Goal: Task Accomplishment & Management: Use online tool/utility

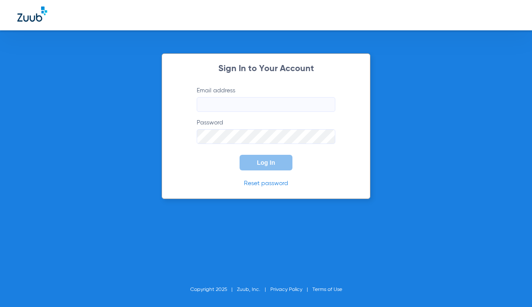
type input "[EMAIL_ADDRESS][DOMAIN_NAME]"
click at [266, 164] on span "Log In" at bounding box center [266, 162] width 18 height 7
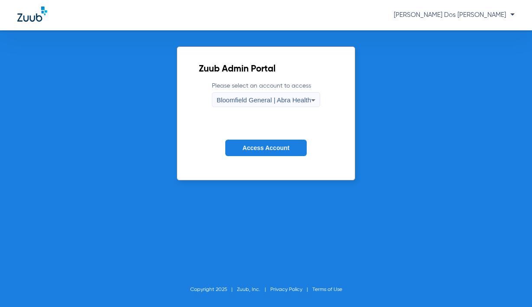
click at [262, 152] on button "Access Account" at bounding box center [265, 147] width 81 height 17
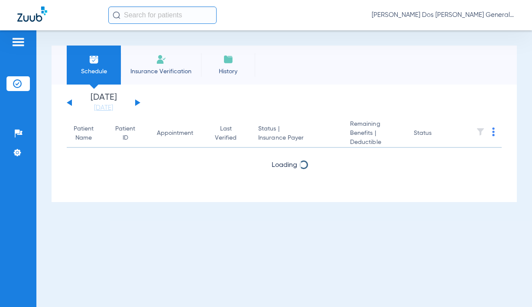
click at [158, 65] on li "Insurance Verification" at bounding box center [161, 64] width 80 height 39
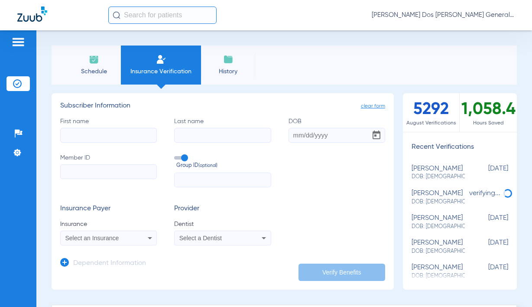
click at [158, 58] on img at bounding box center [161, 59] width 10 height 10
click at [86, 62] on li "Schedule" at bounding box center [94, 64] width 54 height 39
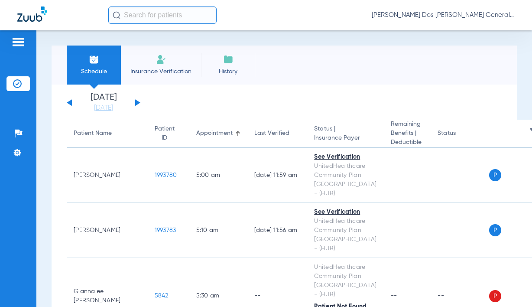
click at [171, 68] on span "Insurance Verification" at bounding box center [160, 71] width 67 height 9
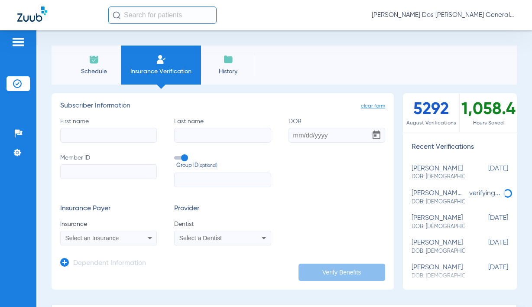
click at [93, 65] on li "Schedule" at bounding box center [94, 64] width 54 height 39
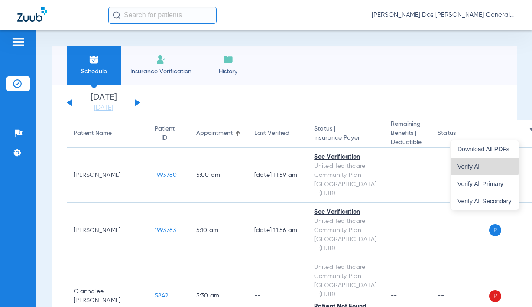
click at [475, 163] on span "Verify All" at bounding box center [484, 166] width 54 height 6
